Goal: Task Accomplishment & Management: Use online tool/utility

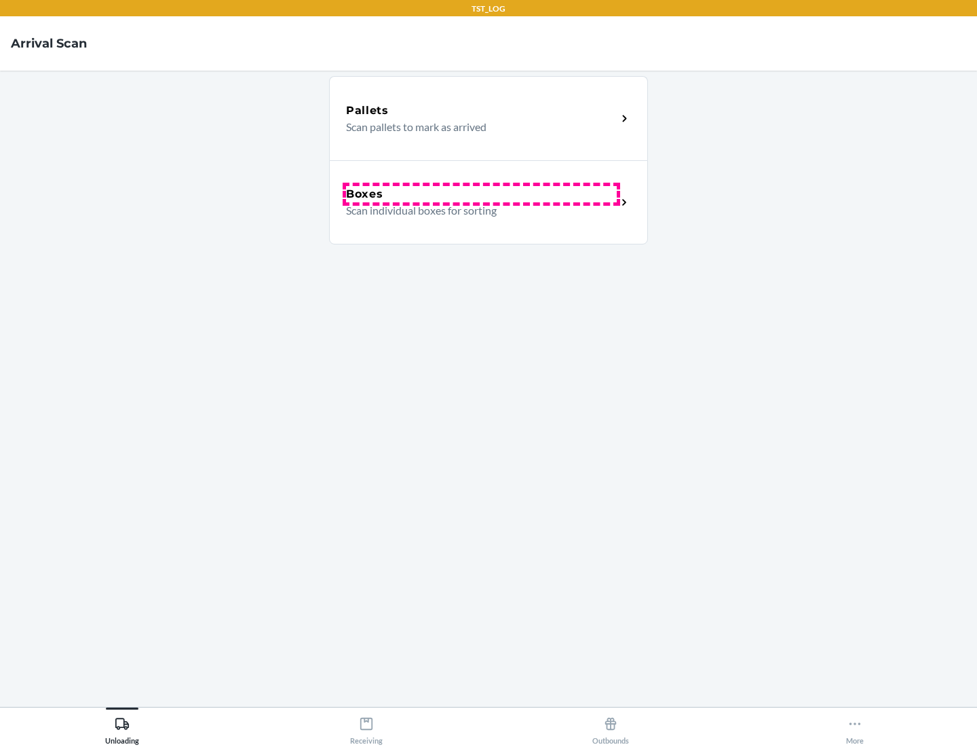
click at [481, 194] on div "Boxes" at bounding box center [481, 194] width 271 height 16
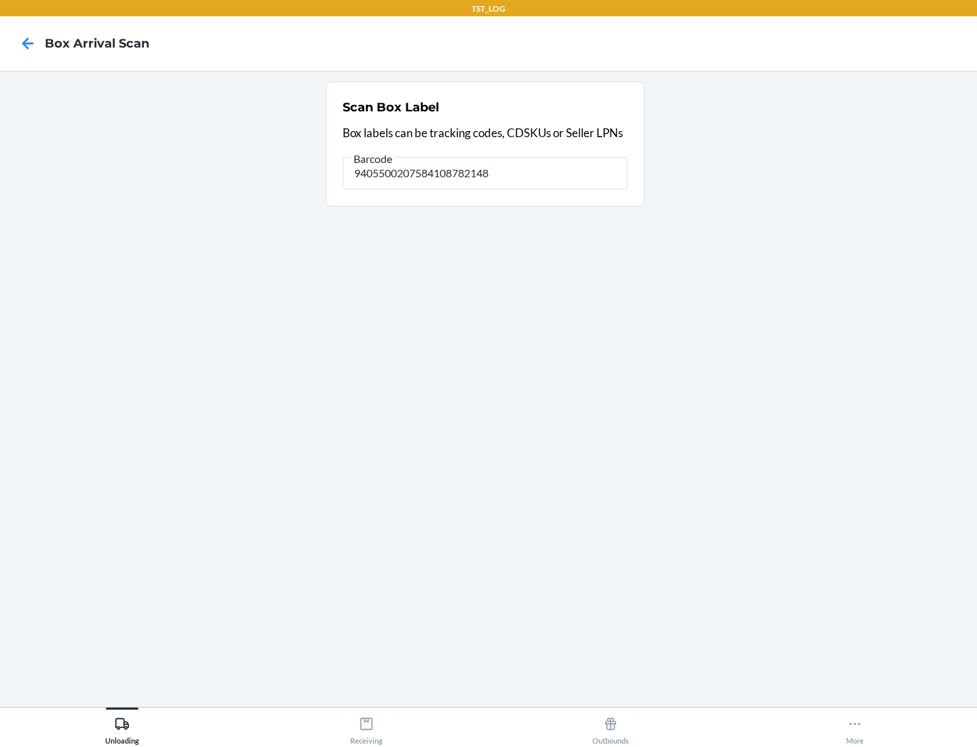
type input "9405500207584108782148"
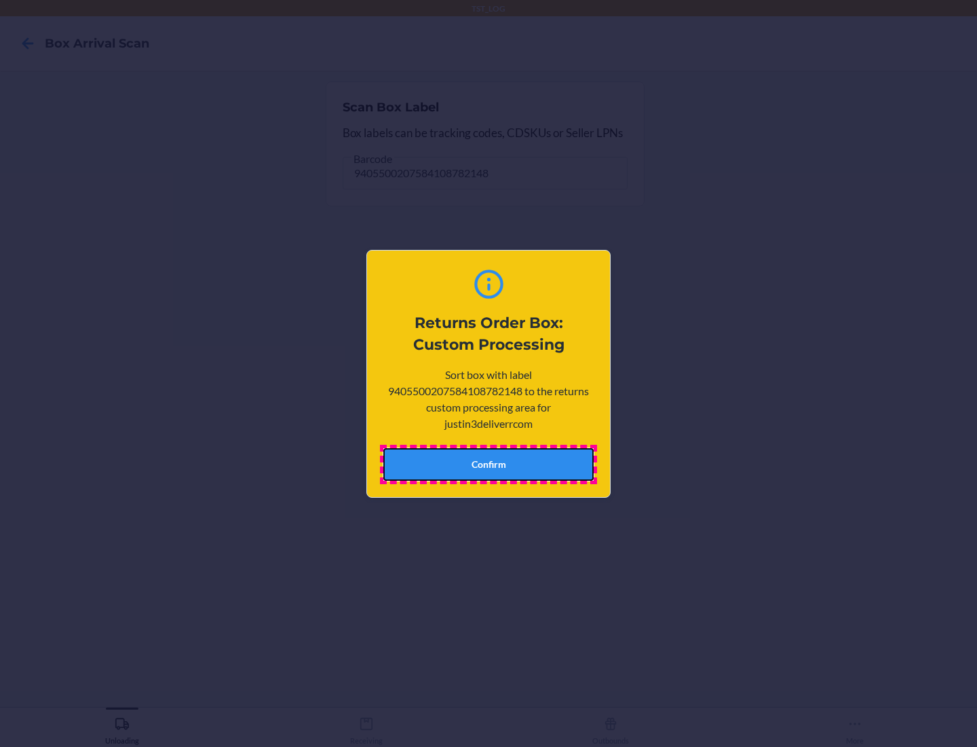
click at [489, 464] on button "Confirm" at bounding box center [488, 464] width 210 height 33
